Goal: Task Accomplishment & Management: Use online tool/utility

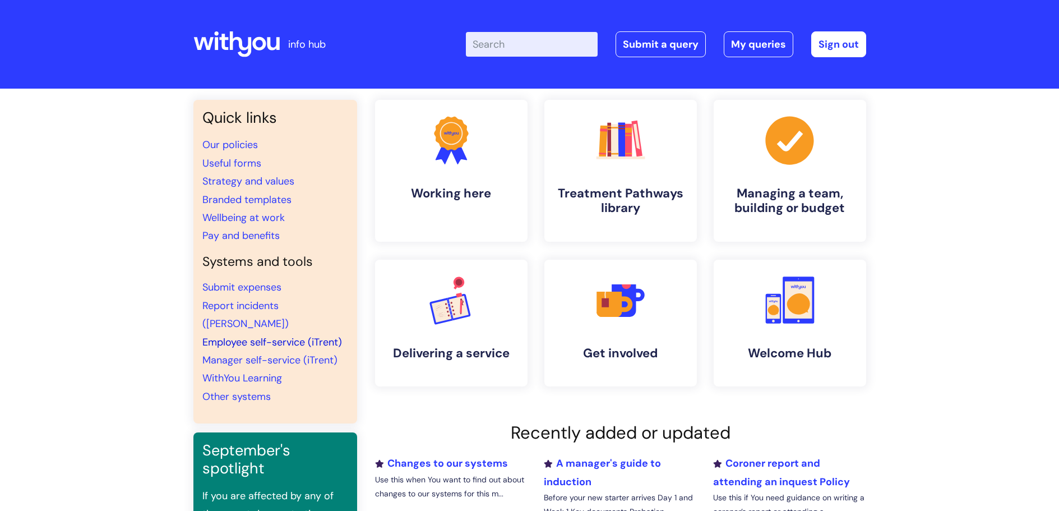
click at [283, 335] on link "Employee self-service (iTrent)" at bounding box center [272, 341] width 140 height 13
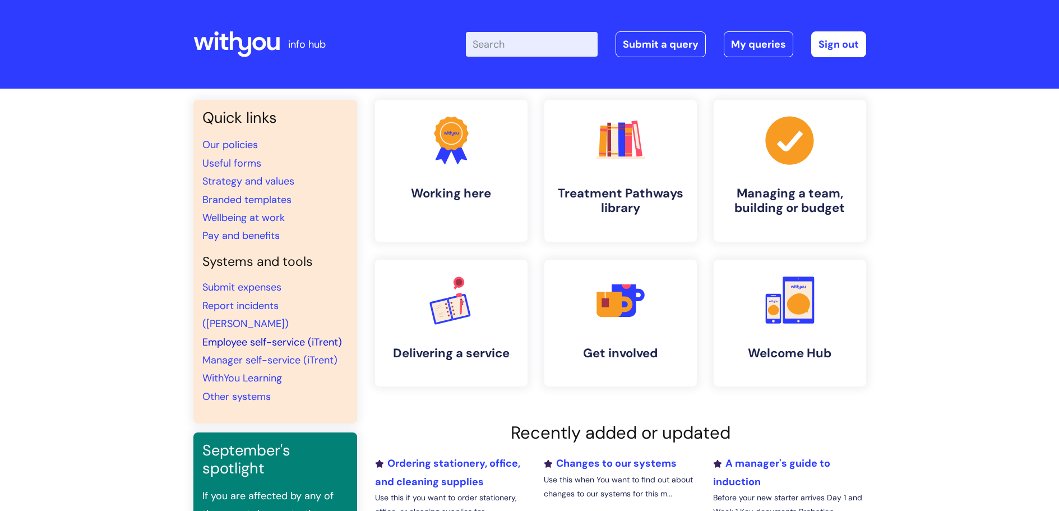
click at [261, 335] on link "Employee self-service (iTrent)" at bounding box center [272, 341] width 140 height 13
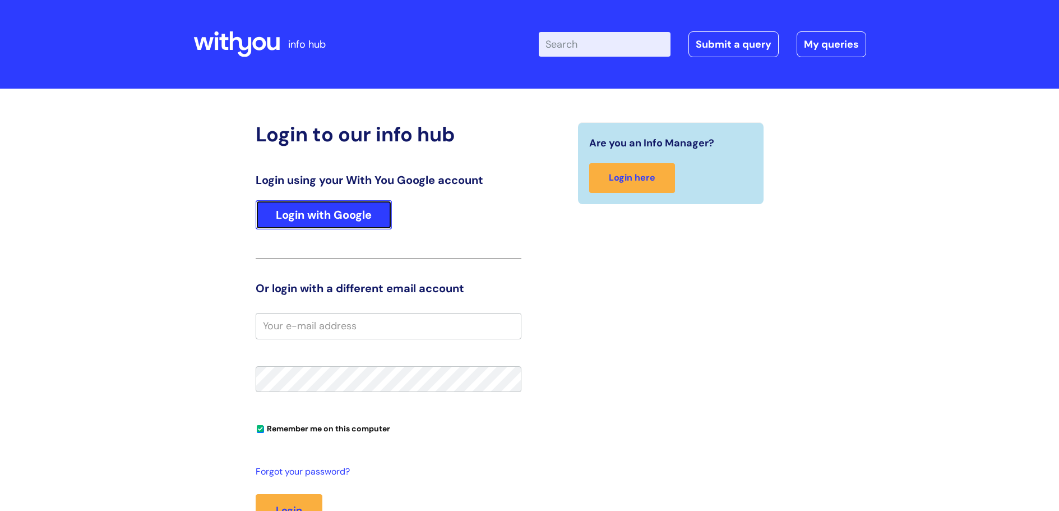
click at [362, 210] on link "Login with Google" at bounding box center [324, 214] width 136 height 29
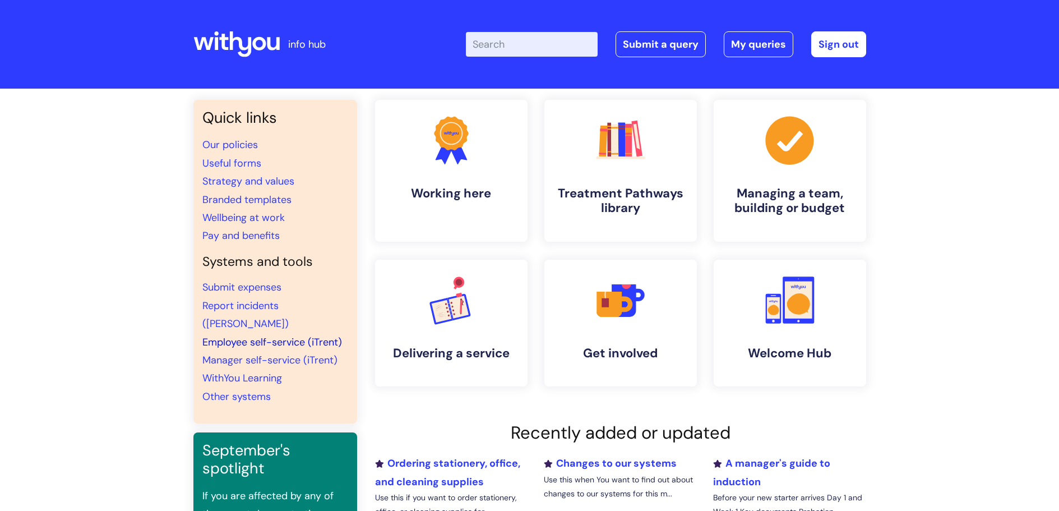
click at [257, 335] on link "Employee self-service (iTrent)" at bounding box center [272, 341] width 140 height 13
